Goal: Task Accomplishment & Management: Use online tool/utility

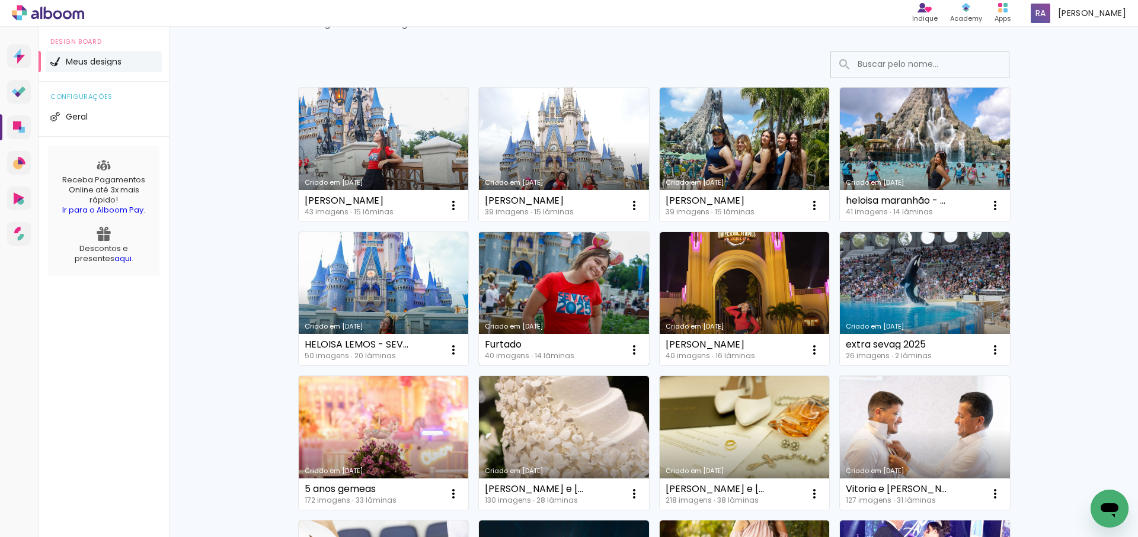
scroll to position [66, 0]
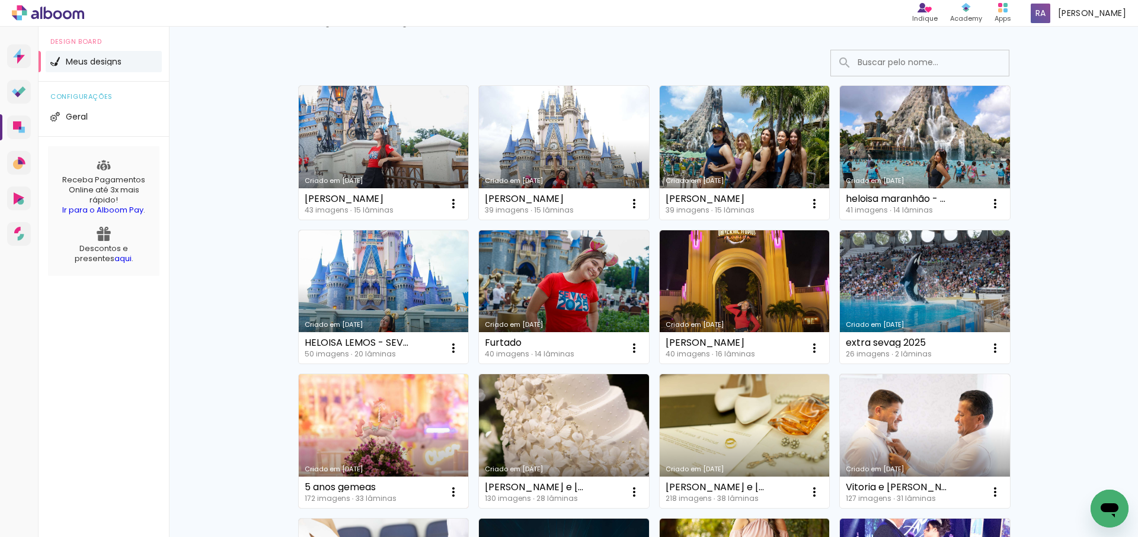
click at [411, 420] on link "Criado em [DATE]" at bounding box center [384, 441] width 170 height 134
